Goal: Information Seeking & Learning: Learn about a topic

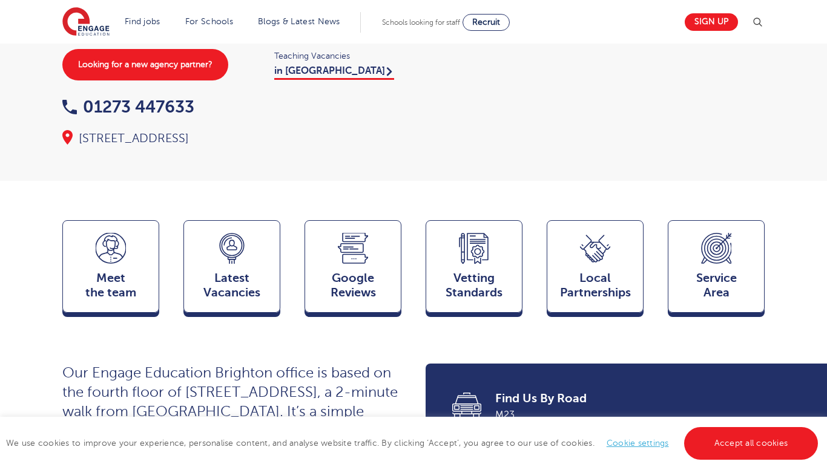
scroll to position [170, 0]
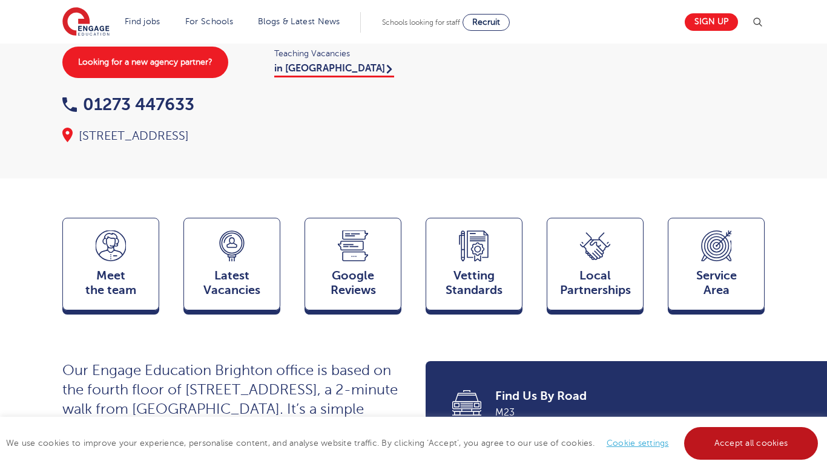
click at [764, 446] on link "Accept all cookies" at bounding box center [751, 443] width 134 height 33
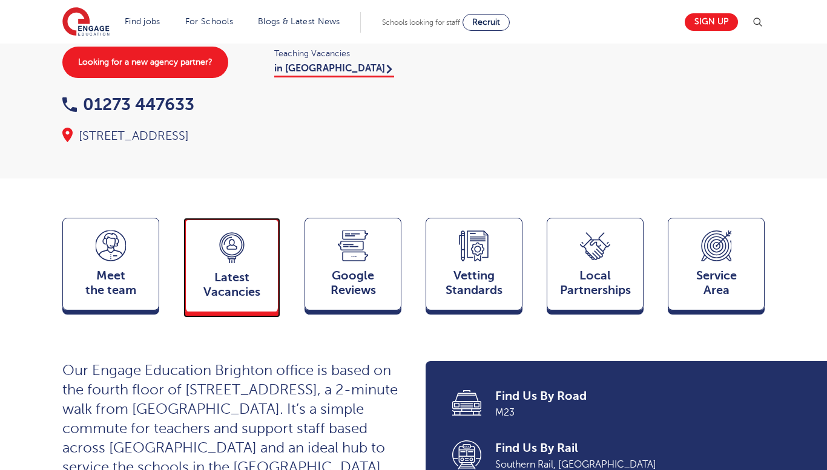
click at [208, 271] on span "Latest Vacancies" at bounding box center [232, 284] width 80 height 29
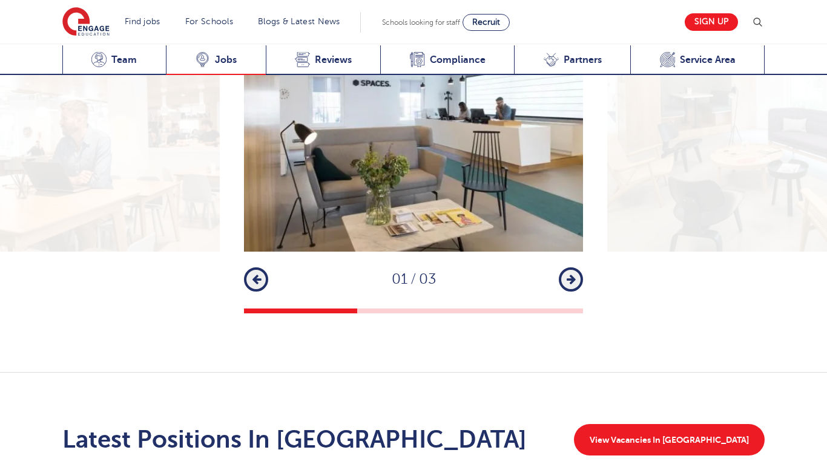
scroll to position [1971, 0]
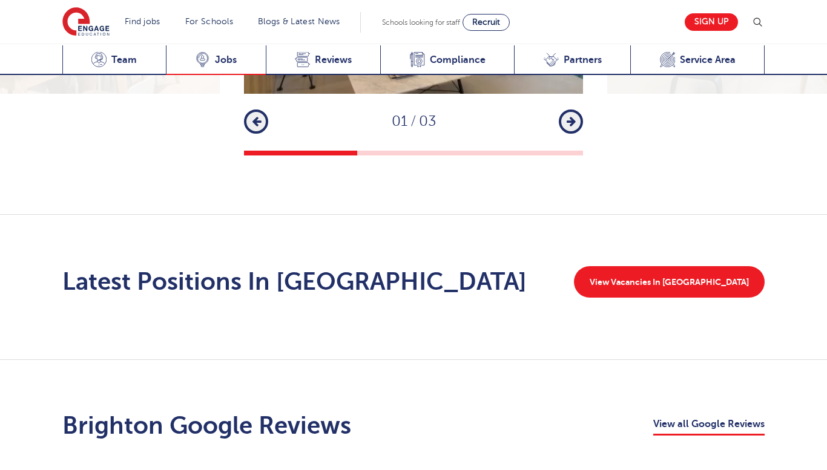
scroll to position [1831, 0]
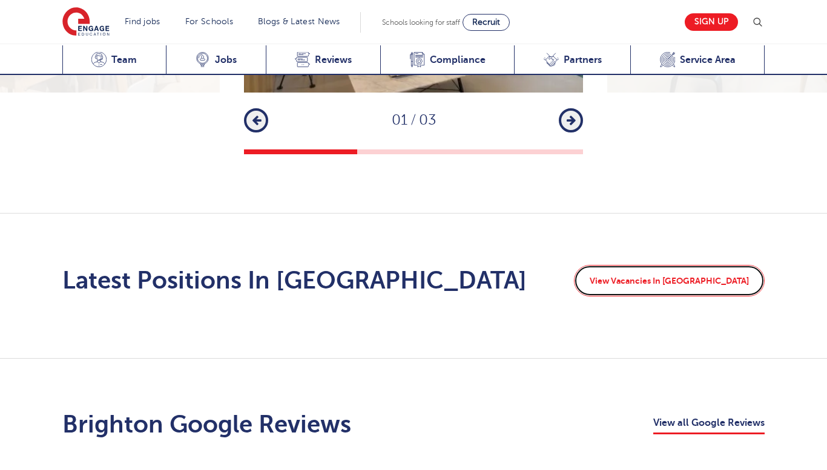
click at [705, 265] on link "View Vacancies In Brighton" at bounding box center [669, 280] width 191 height 31
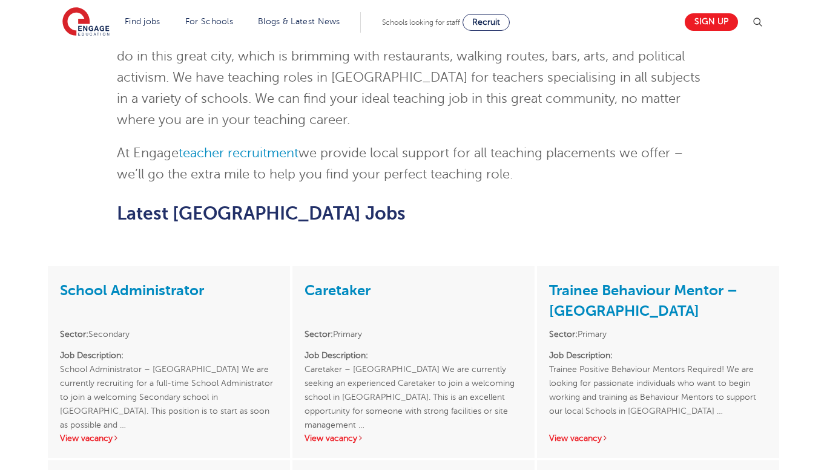
scroll to position [869, 0]
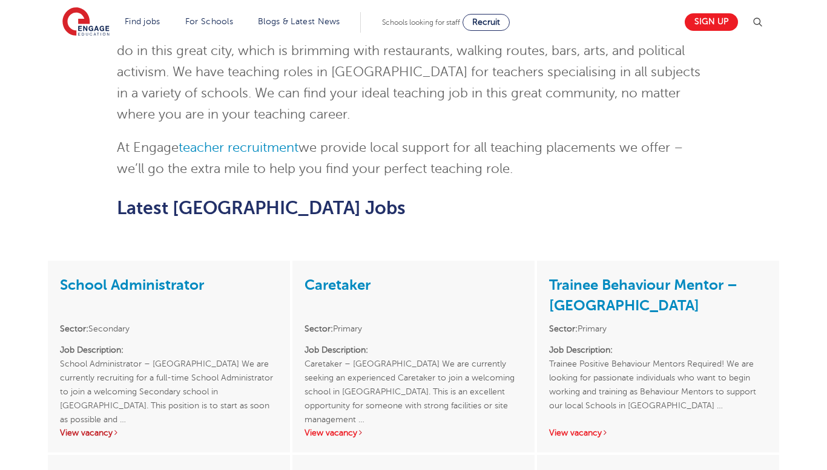
click at [96, 428] on link "View vacancy" at bounding box center [89, 432] width 59 height 9
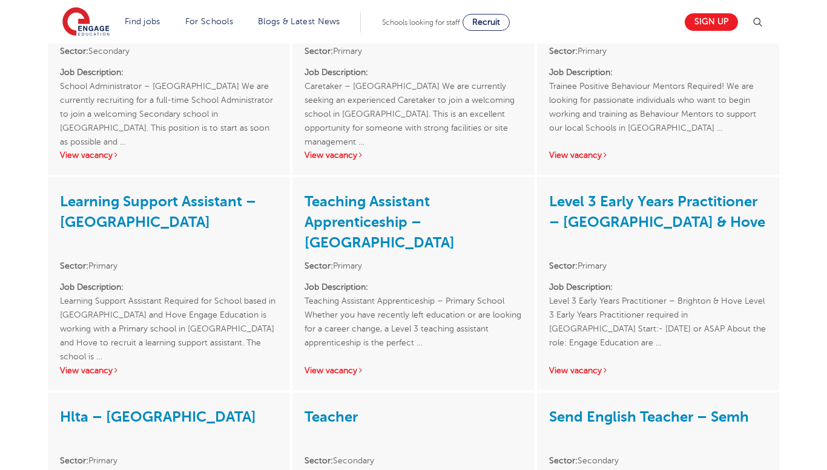
scroll to position [1070, 0]
